Goal: Task Accomplishment & Management: Complete application form

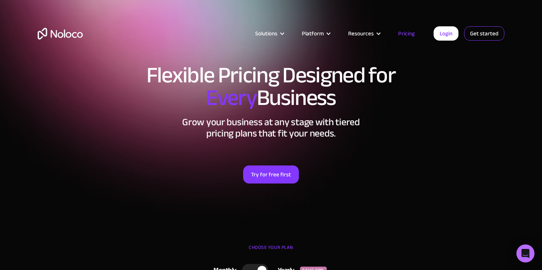
click at [477, 37] on link "Get started" at bounding box center [484, 33] width 40 height 14
